Goal: Task Accomplishment & Management: Use online tool/utility

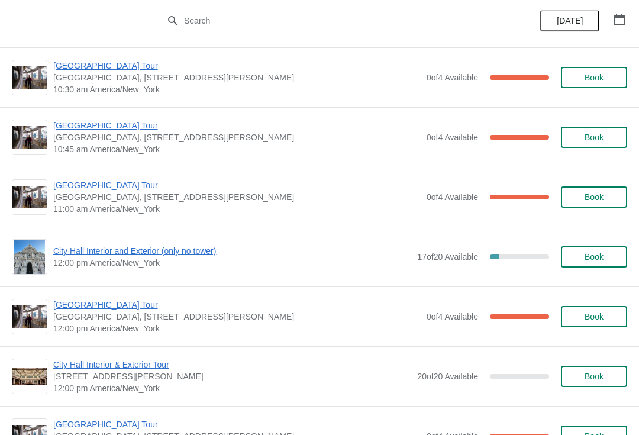
scroll to position [300, 0]
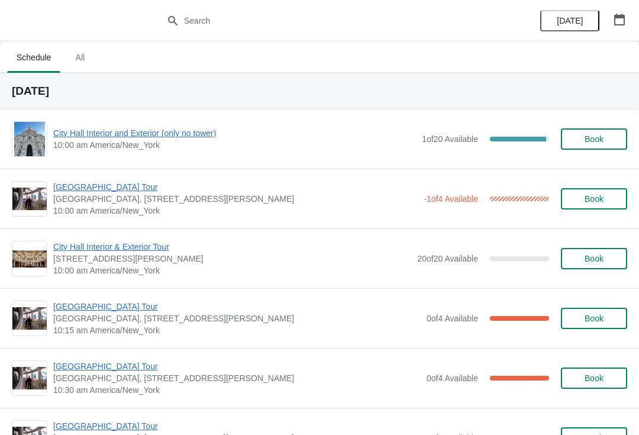
click at [178, 137] on span "City Hall Interior and Exterior (only no tower)" at bounding box center [234, 133] width 363 height 12
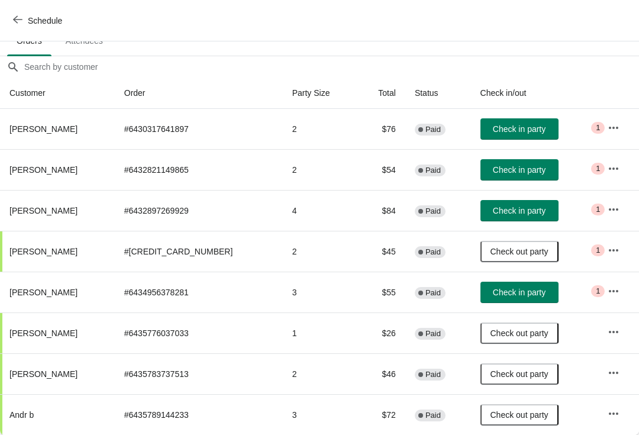
scroll to position [76, 0]
click at [524, 125] on span "Check in party" at bounding box center [519, 128] width 53 height 9
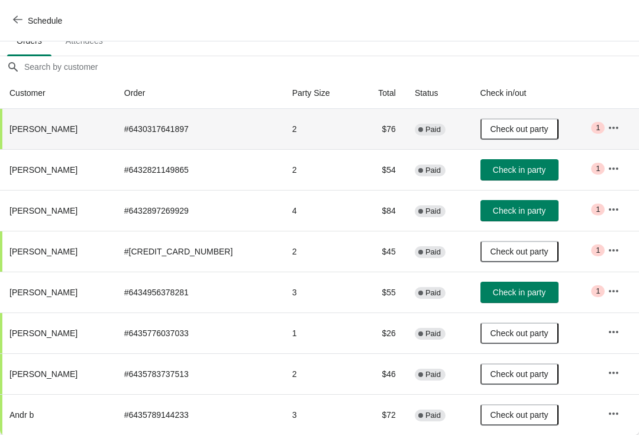
click at [527, 176] on button "Check in party" at bounding box center [520, 169] width 78 height 21
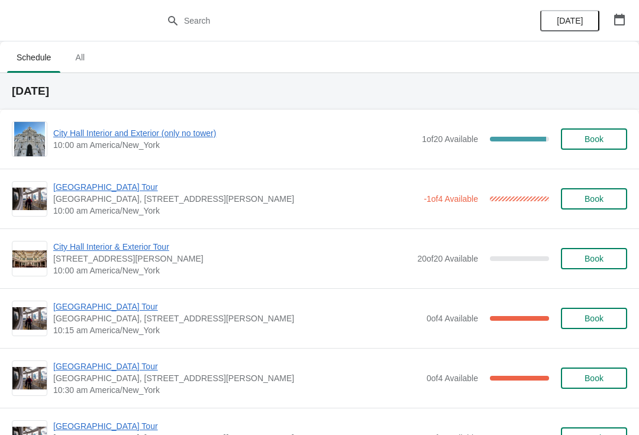
click at [208, 136] on span "City Hall Interior and Exterior (only no tower)" at bounding box center [234, 133] width 363 height 12
click at [87, 192] on span "[GEOGRAPHIC_DATA] Tour" at bounding box center [235, 187] width 365 height 12
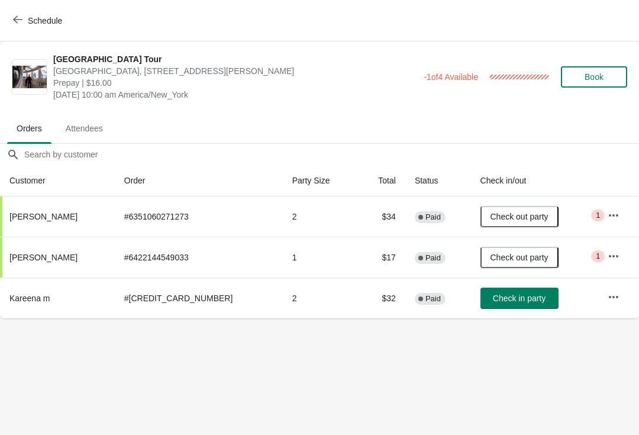
click at [21, 18] on icon "button" at bounding box center [17, 19] width 9 height 9
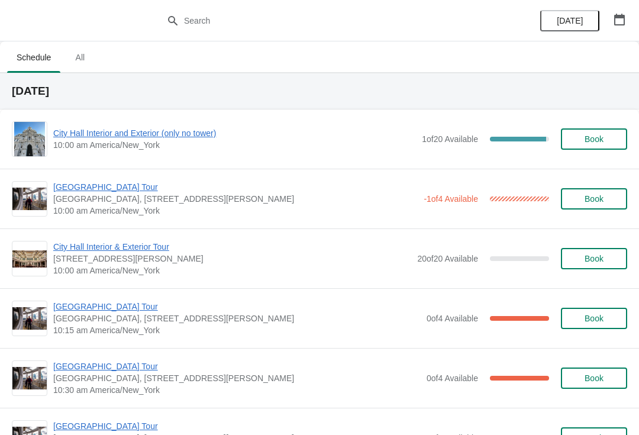
click at [94, 185] on span "[GEOGRAPHIC_DATA] Tour" at bounding box center [235, 187] width 365 height 12
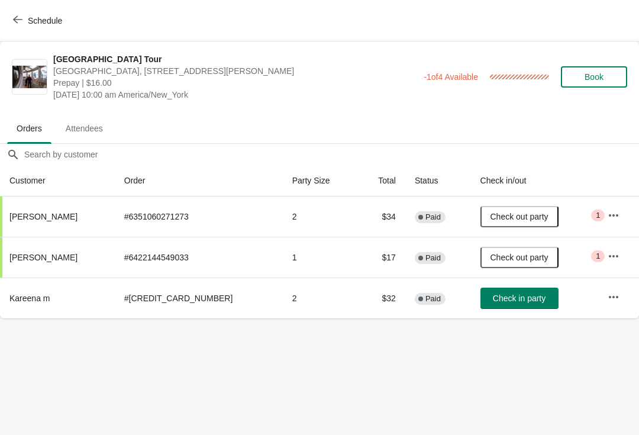
click at [488, 306] on button "Check in party" at bounding box center [520, 298] width 78 height 21
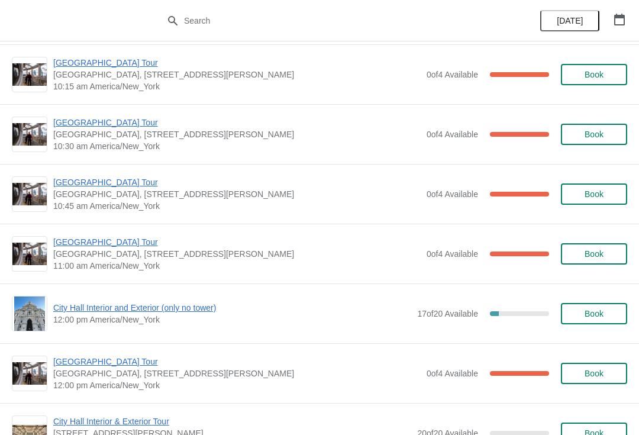
scroll to position [243, 0]
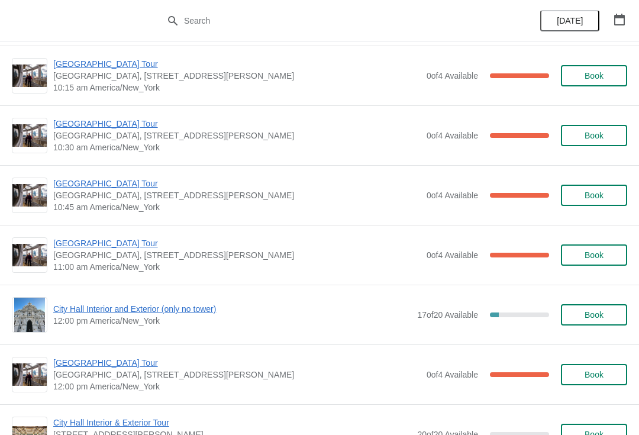
click at [89, 249] on span "[GEOGRAPHIC_DATA] Tour" at bounding box center [237, 243] width 368 height 12
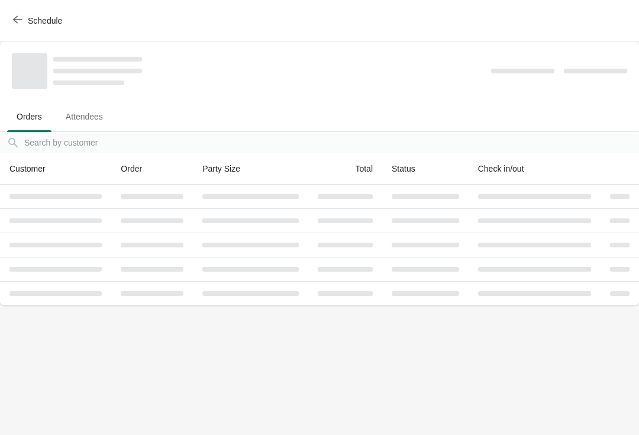
scroll to position [0, 0]
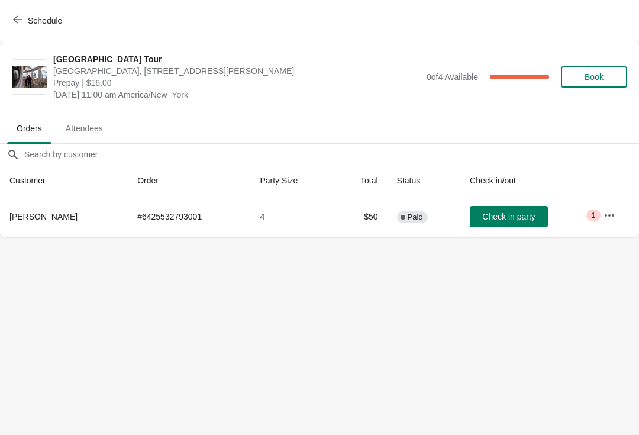
click at [491, 226] on button "Check in party" at bounding box center [509, 216] width 78 height 21
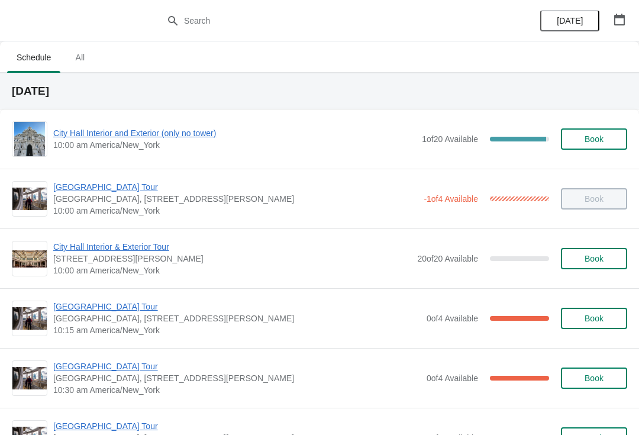
scroll to position [46, 0]
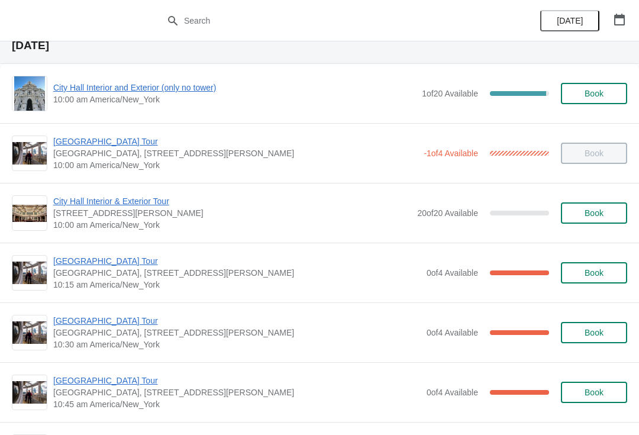
click at [95, 325] on span "[GEOGRAPHIC_DATA] Tour" at bounding box center [237, 321] width 368 height 12
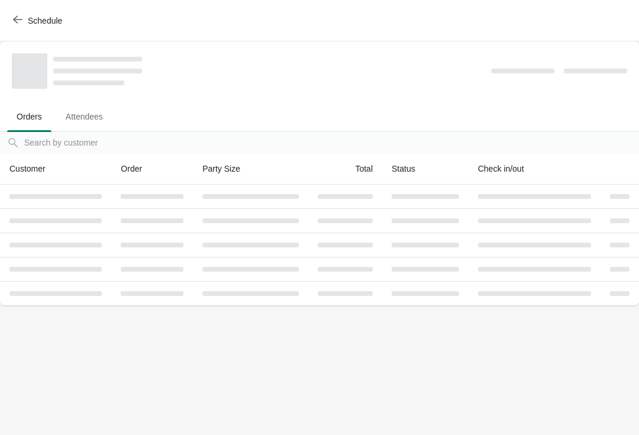
scroll to position [0, 0]
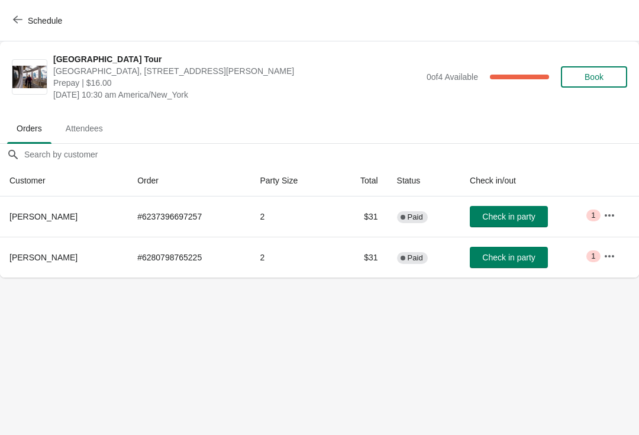
click at [506, 218] on span "Check in party" at bounding box center [508, 216] width 53 height 9
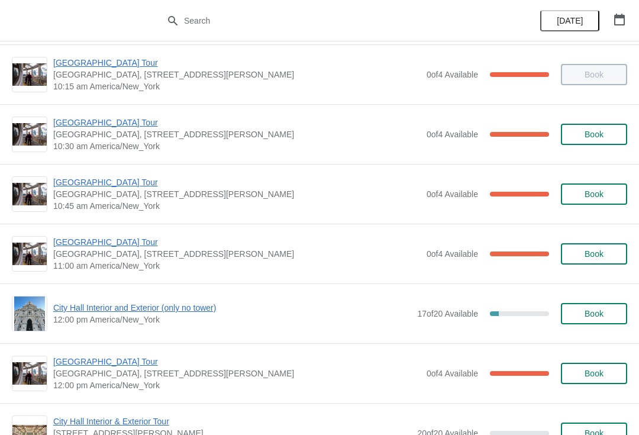
scroll to position [243, 0]
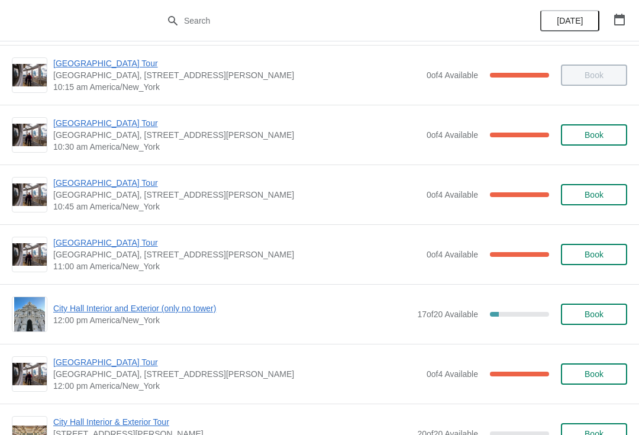
click at [71, 179] on span "[GEOGRAPHIC_DATA] Tour" at bounding box center [237, 183] width 368 height 12
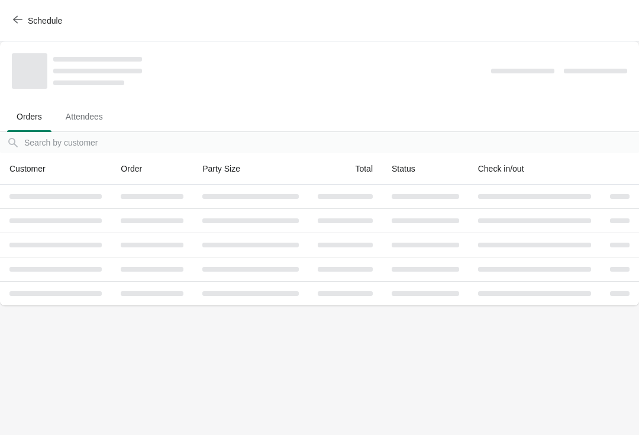
scroll to position [0, 0]
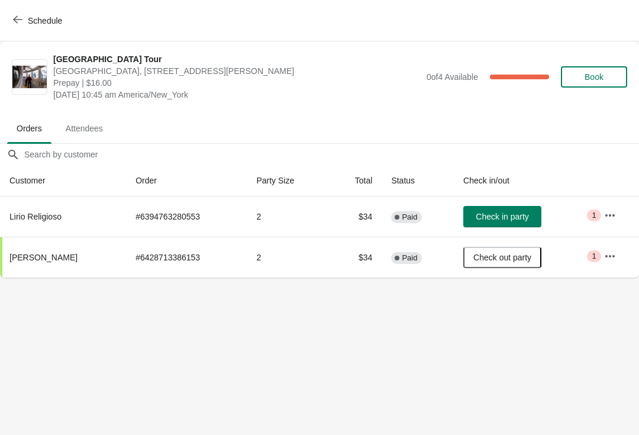
click at [497, 226] on button "Check in party" at bounding box center [503, 216] width 78 height 21
